Goal: Information Seeking & Learning: Find specific fact

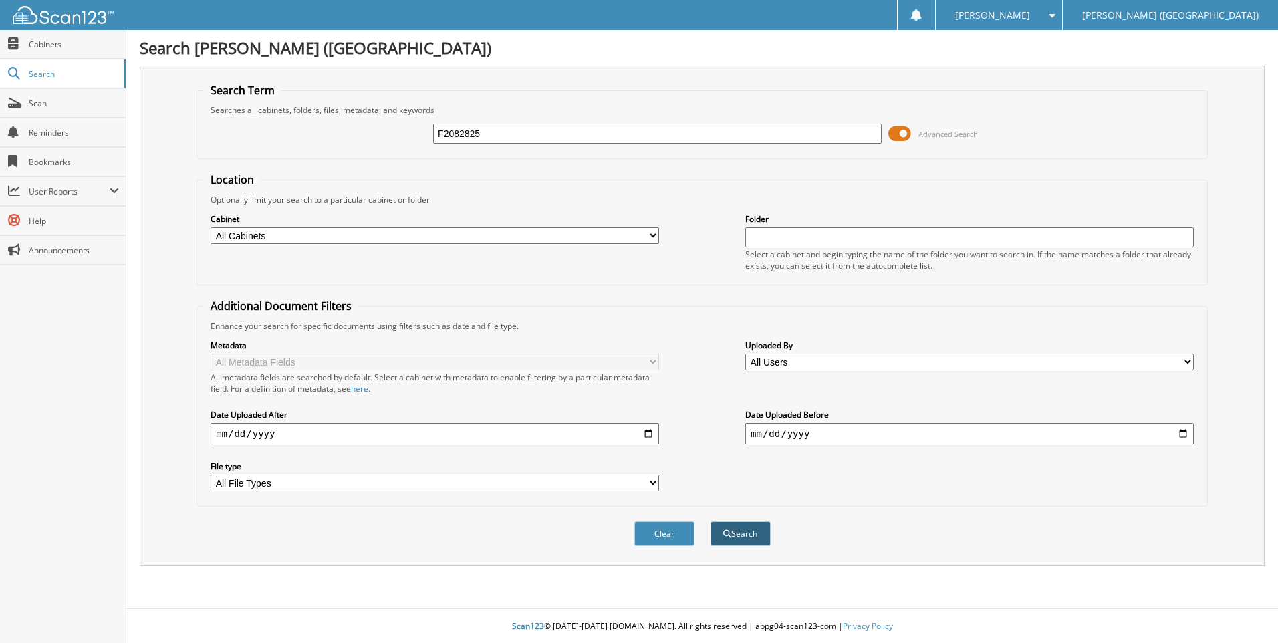
type input "F2082825"
click at [760, 535] on button "Search" at bounding box center [740, 533] width 60 height 25
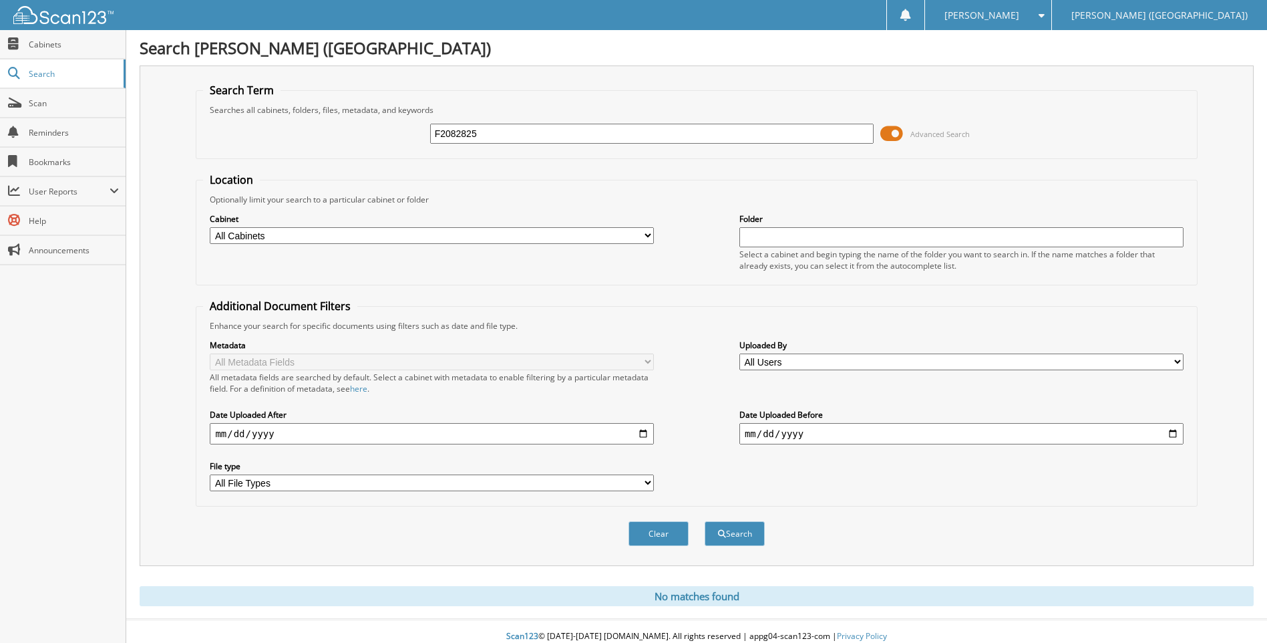
drag, startPoint x: 498, startPoint y: 130, endPoint x: 149, endPoint y: 157, distance: 350.5
click at [149, 157] on div "Search Term Searches all cabinets, folders, files, metadata, and keywords F2082…" at bounding box center [697, 315] width 1114 height 500
